Goal: Task Accomplishment & Management: Use online tool/utility

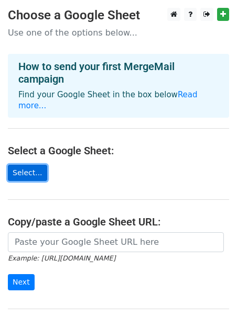
click at [36, 165] on link "Select..." at bounding box center [27, 173] width 39 height 16
click at [30, 165] on link "Select..." at bounding box center [27, 173] width 39 height 16
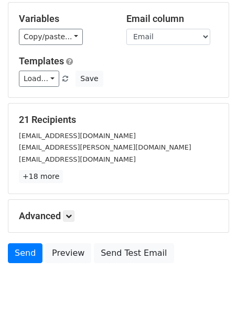
scroll to position [127, 0]
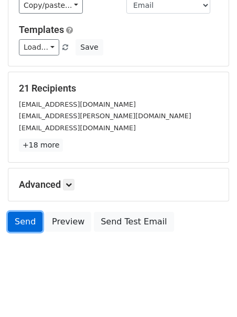
click at [30, 218] on link "Send" at bounding box center [25, 222] width 35 height 20
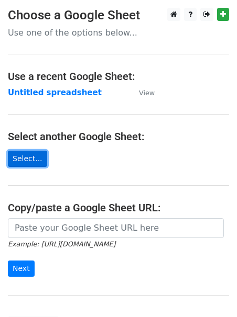
click at [31, 162] on link "Select..." at bounding box center [27, 159] width 39 height 16
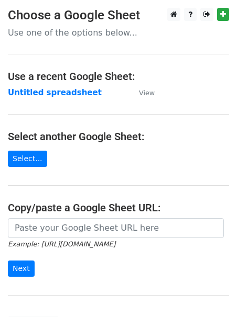
scroll to position [95, 0]
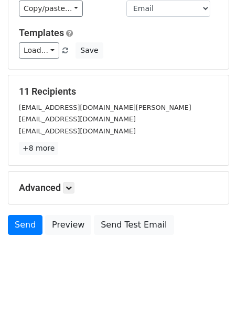
scroll to position [127, 0]
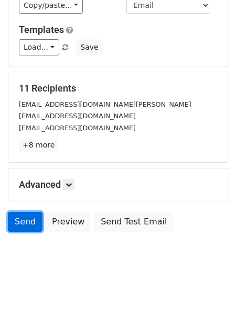
click at [28, 220] on link "Send" at bounding box center [25, 222] width 35 height 20
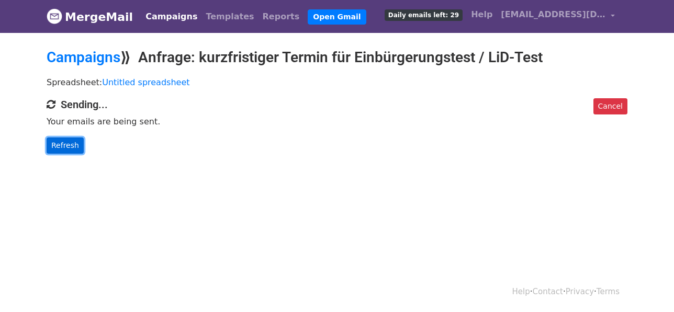
click at [69, 152] on link "Refresh" at bounding box center [65, 146] width 37 height 16
